Goal: Task Accomplishment & Management: Complete application form

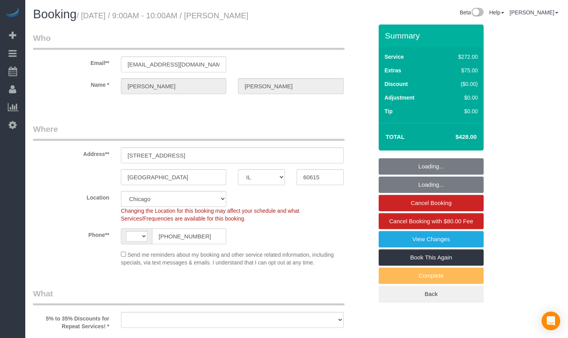
select select "IL"
select select "string:fspay-e1b4e826-9504-4b98-8dab-42cf44e718b5"
select select "513"
select select "5"
select select "string:[GEOGRAPHIC_DATA]"
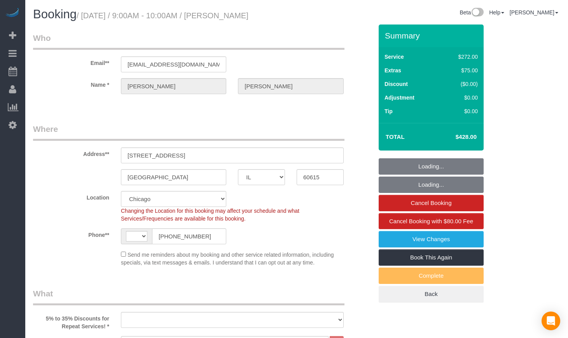
select select "object:729"
select select "number:1"
select select "number:66"
select select "number:139"
select select "number:106"
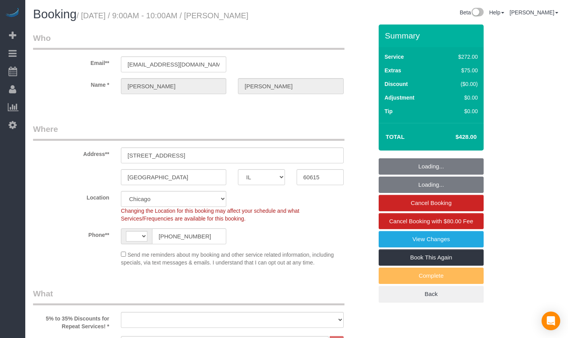
select select "5"
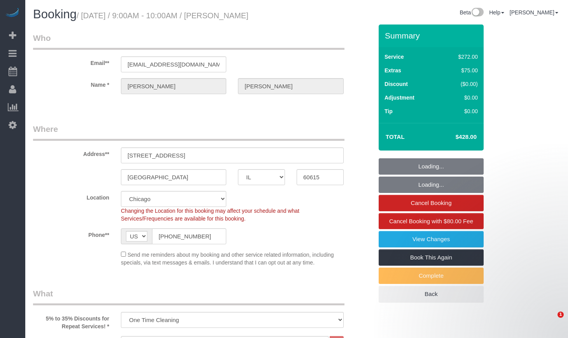
select select "object:1117"
select select "spot1"
